Goal: Information Seeking & Learning: Learn about a topic

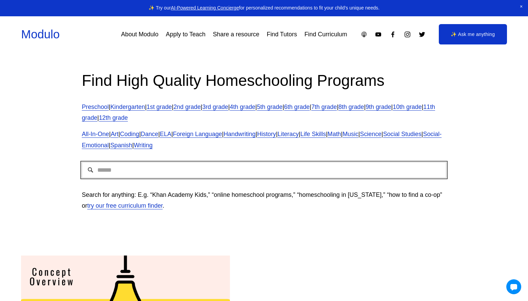
click at [246, 165] on input "Search" at bounding box center [264, 170] width 364 height 16
type input "****"
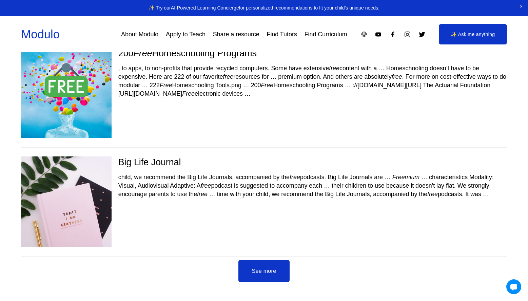
scroll to position [1809, 0]
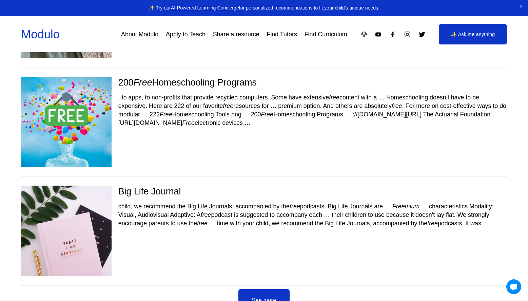
click at [238, 83] on div "200 Free Homeschooling Programs" at bounding box center [263, 83] width 485 height 12
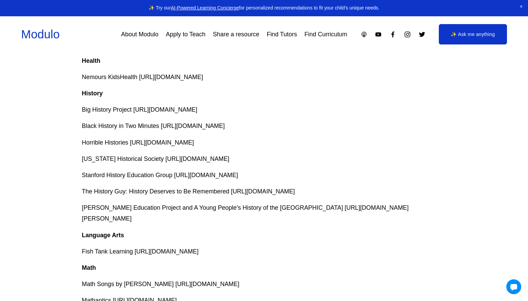
scroll to position [1278, 0]
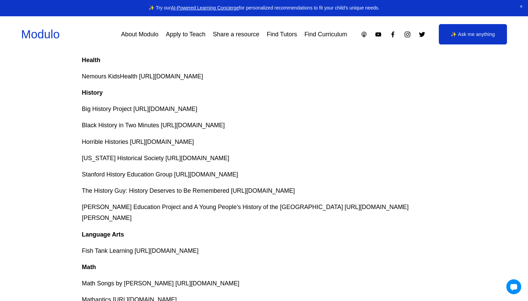
click at [328, 120] on p "Black History in Two Minutes http://www.youtube.com/channel/UCYYNgeK89XFPu-7qUm…" at bounding box center [264, 125] width 364 height 11
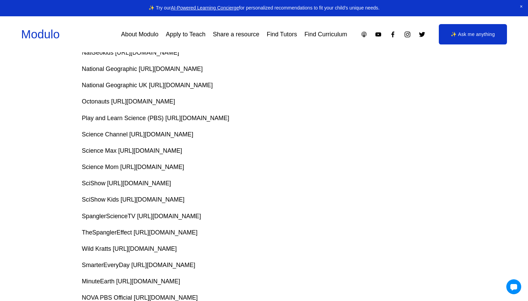
scroll to position [2443, 0]
